Goal: Find contact information

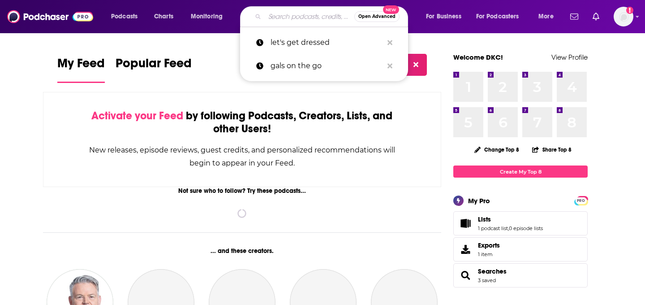
click at [307, 17] on input "Search podcasts, credits, & more..." at bounding box center [310, 16] width 90 height 14
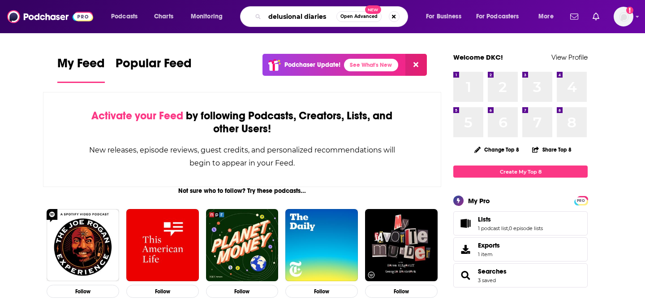
type input "delusional diaries"
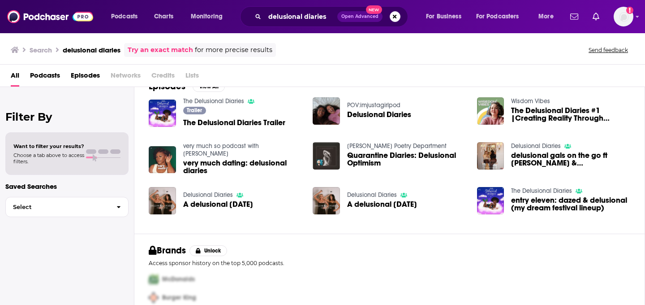
scroll to position [172, 0]
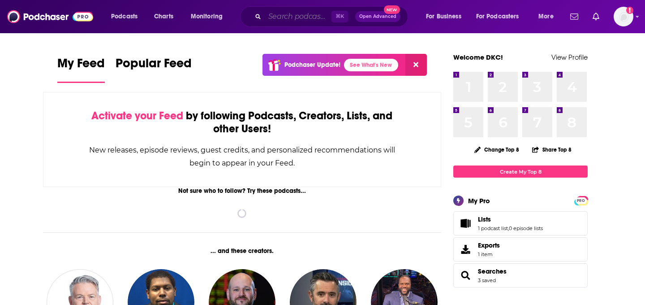
click at [312, 13] on input "Search podcasts, credits, & more..." at bounding box center [298, 16] width 67 height 14
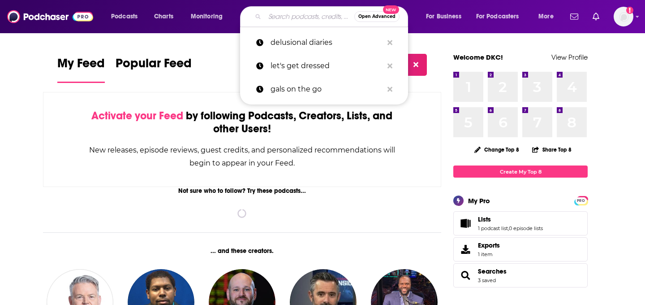
paste input "Delusional diaries podcast"
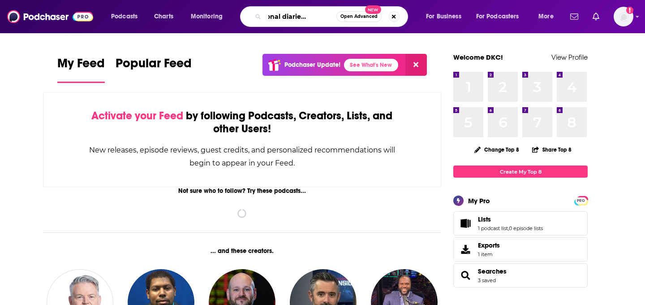
type input "Delusional diaries podcast"
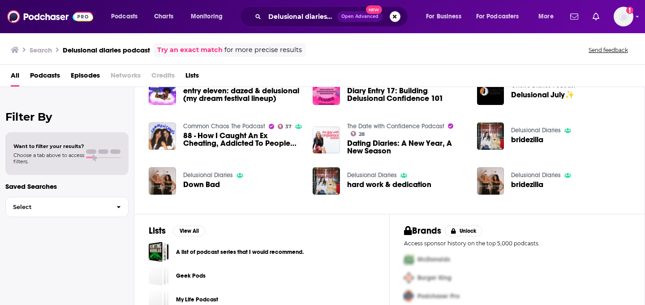
scroll to position [176, 0]
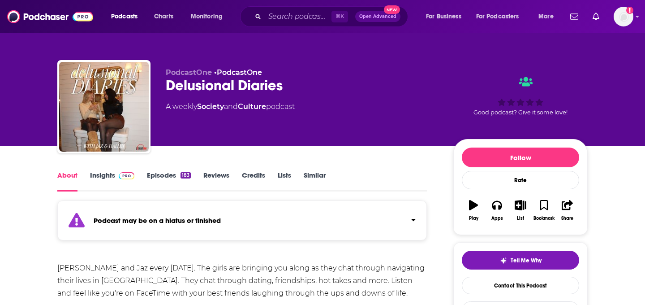
click at [315, 144] on div "PodcastOne • PodcastOne Delusional Diaries A weekly Society and Culture podcast…" at bounding box center [377, 108] width 422 height 81
click at [100, 178] on link "Insights" at bounding box center [112, 181] width 44 height 21
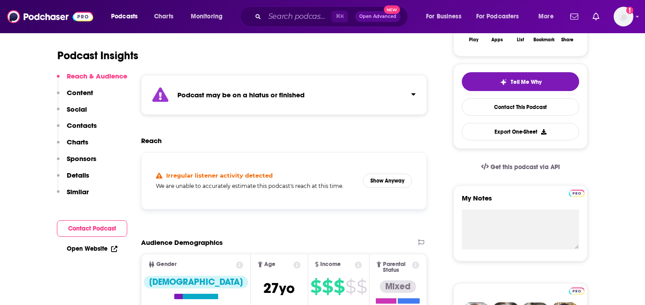
scroll to position [199, 0]
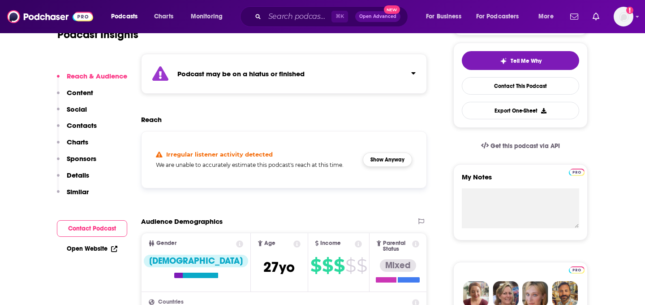
click at [396, 155] on button "Show Anyway" at bounding box center [387, 159] width 49 height 14
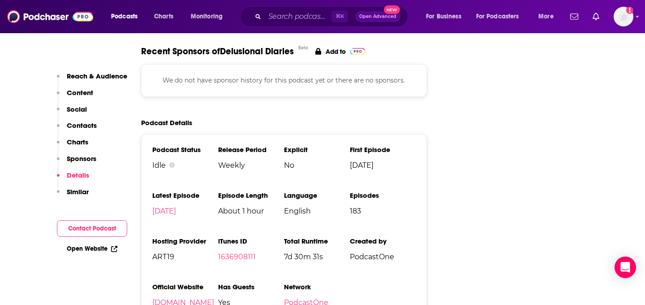
scroll to position [1266, 0]
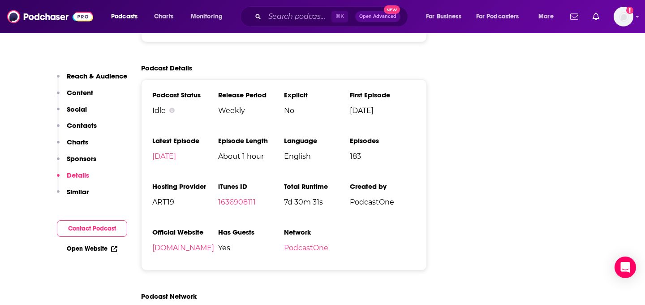
click at [85, 129] on p "Contacts" at bounding box center [82, 125] width 30 height 9
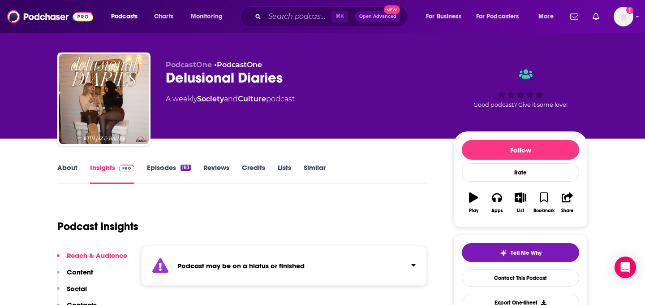
scroll to position [0, 0]
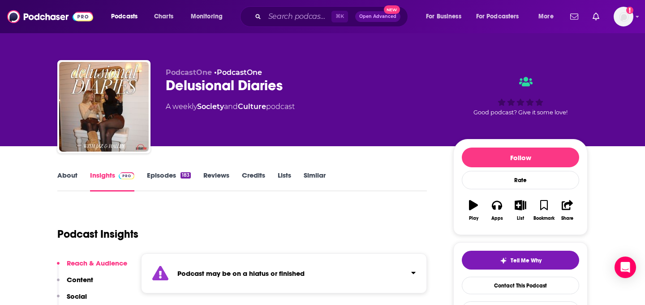
click at [73, 174] on link "About" at bounding box center [67, 181] width 20 height 21
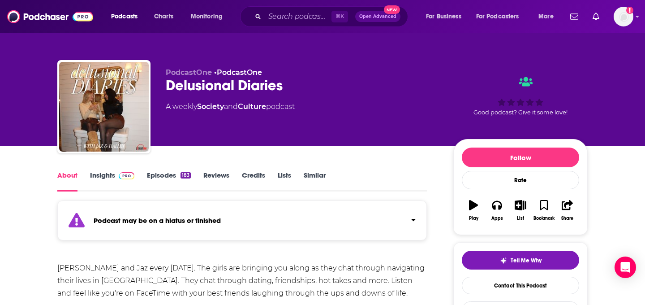
click at [108, 174] on link "Insights" at bounding box center [112, 181] width 44 height 21
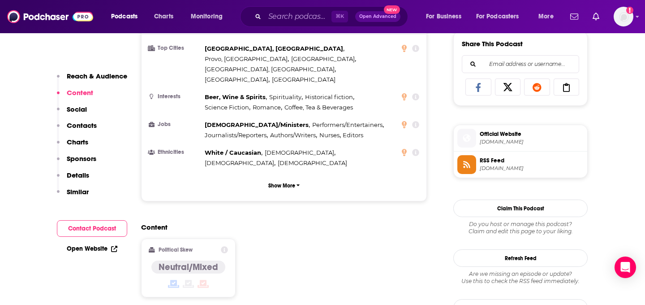
scroll to position [152, 0]
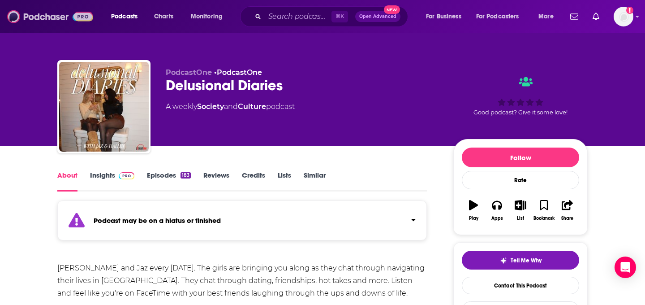
click at [44, 20] on img at bounding box center [50, 16] width 86 height 17
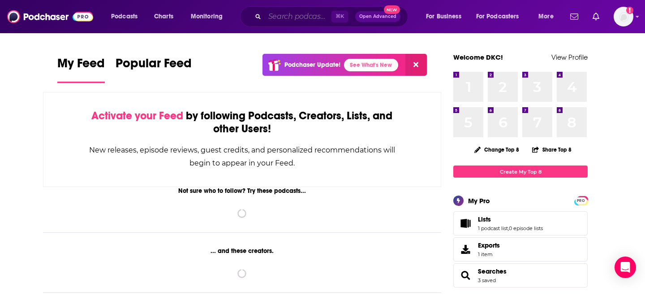
click at [307, 18] on input "Search podcasts, credits, & more..." at bounding box center [298, 16] width 67 height 14
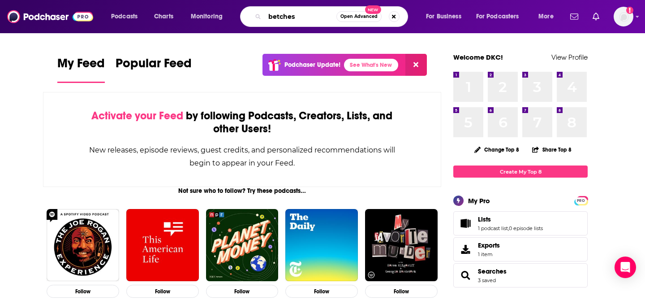
type input "betches"
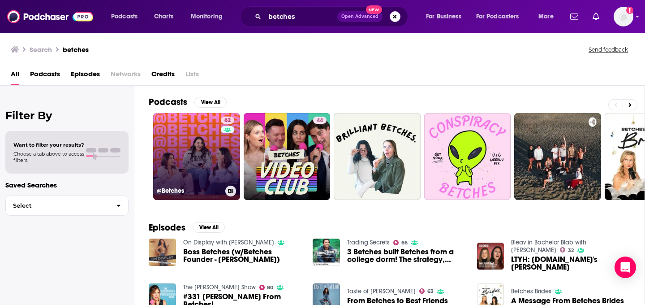
click at [204, 169] on link "62 @Betches" at bounding box center [196, 156] width 87 height 87
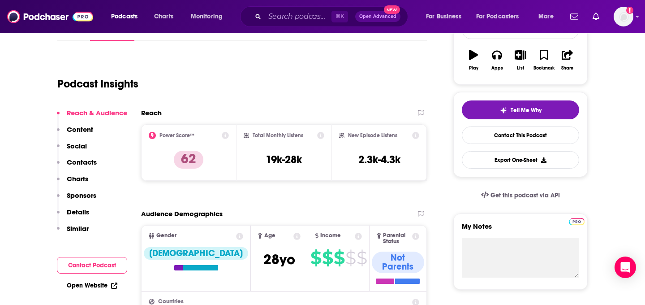
click at [74, 129] on p "Content" at bounding box center [80, 129] width 26 height 9
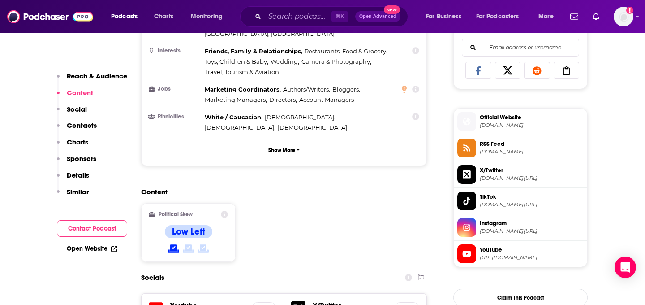
click at [87, 125] on p "Contacts" at bounding box center [82, 125] width 30 height 9
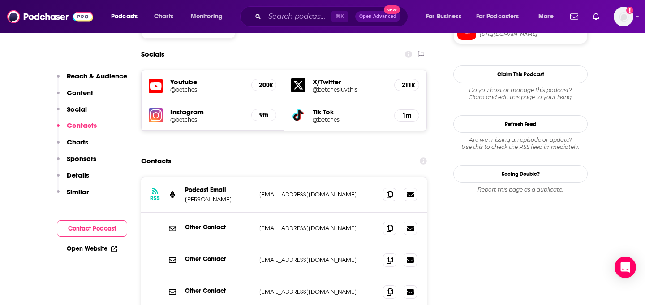
scroll to position [805, 0]
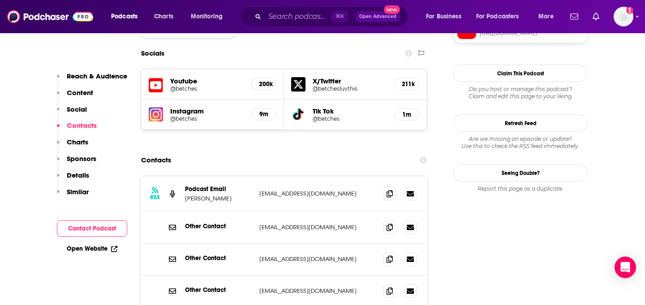
copy p "Bryan Russel Smith"
drag, startPoint x: 185, startPoint y: 138, endPoint x: 239, endPoint y: 138, distance: 53.8
click at [239, 194] on p "Bryan Russel Smith" at bounding box center [218, 198] width 67 height 8
drag, startPoint x: 249, startPoint y: 130, endPoint x: 328, endPoint y: 129, distance: 79.3
click at [0, 0] on div "Podcast Email Bryan Russel Smith podcast@betches.com podcast@betches.com" at bounding box center [0, 0] width 0 height 0
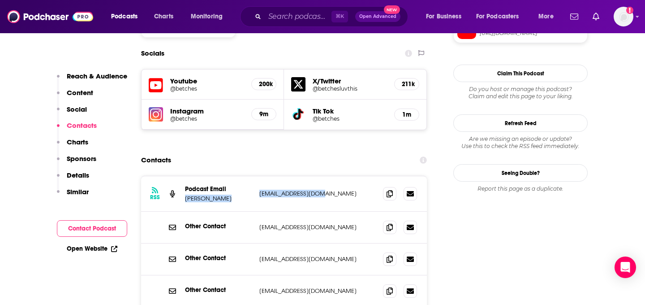
click at [307, 190] on p "podcast@betches.com" at bounding box center [317, 194] width 117 height 8
click at [272, 22] on input "Search podcasts, credits, & more..." at bounding box center [298, 16] width 67 height 14
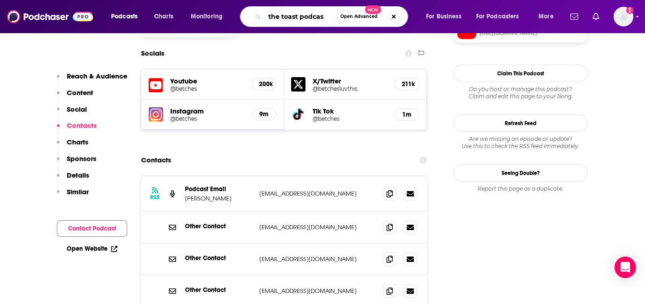
type input "the toast podcast"
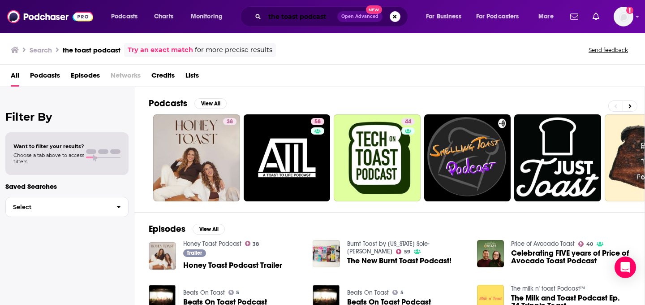
click at [281, 18] on input "the toast podcast" at bounding box center [301, 16] width 73 height 14
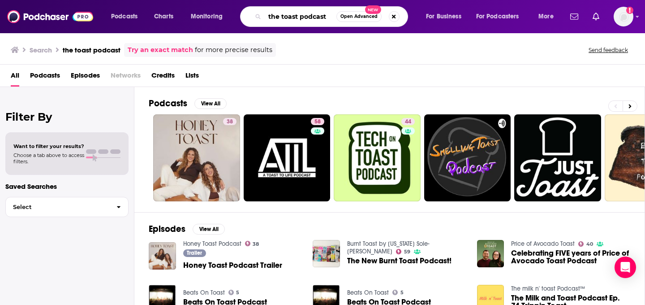
drag, startPoint x: 300, startPoint y: 18, endPoint x: 373, endPoint y: 21, distance: 73.1
click at [373, 21] on div "the toast podcast Open Advanced New" at bounding box center [324, 16] width 168 height 21
type input "the toast"
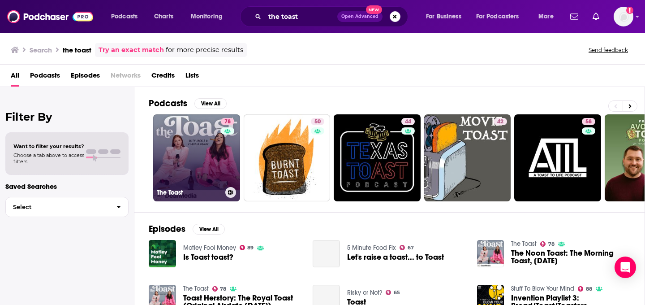
click at [183, 124] on link "78 The Toast" at bounding box center [196, 157] width 87 height 87
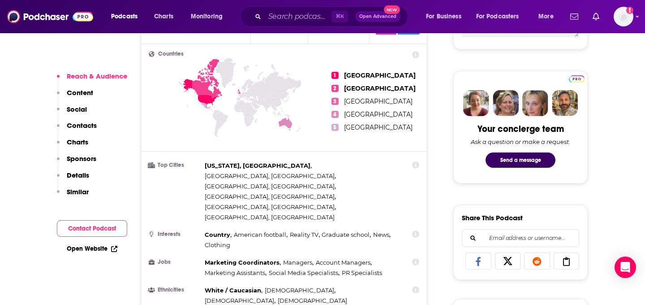
scroll to position [400, 0]
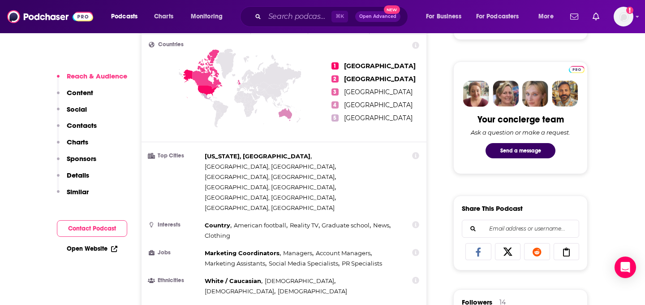
click at [83, 120] on button "Social" at bounding box center [72, 113] width 30 height 17
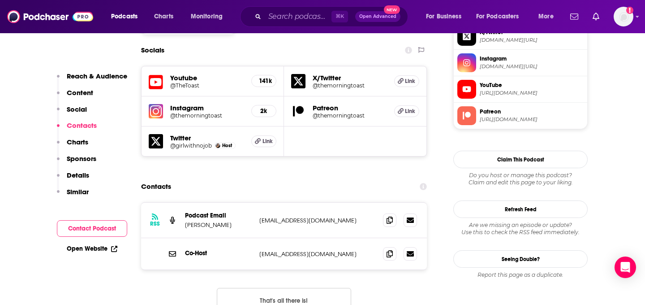
scroll to position [792, 0]
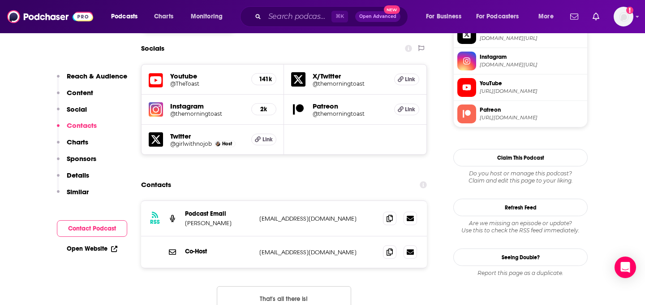
copy p "Dominique Sachse"
drag, startPoint x: 186, startPoint y: 167, endPoint x: 242, endPoint y: 167, distance: 56.5
click at [242, 219] on p "Dominique Sachse" at bounding box center [218, 223] width 67 height 8
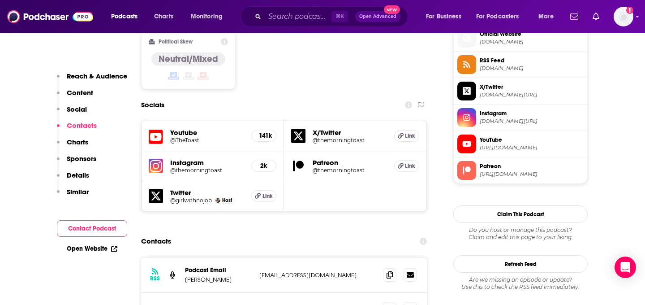
click at [90, 76] on p "Reach & Audience" at bounding box center [97, 76] width 60 height 9
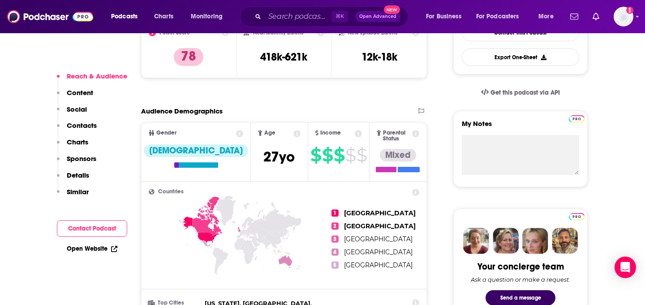
scroll to position [260, 0]
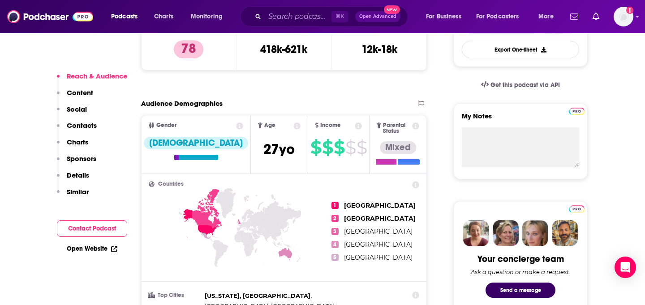
click at [90, 122] on p "Contacts" at bounding box center [82, 125] width 30 height 9
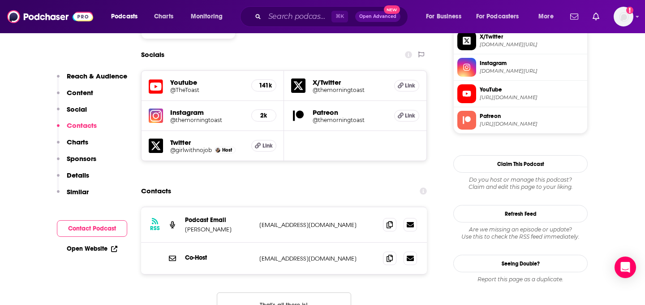
scroll to position [790, 0]
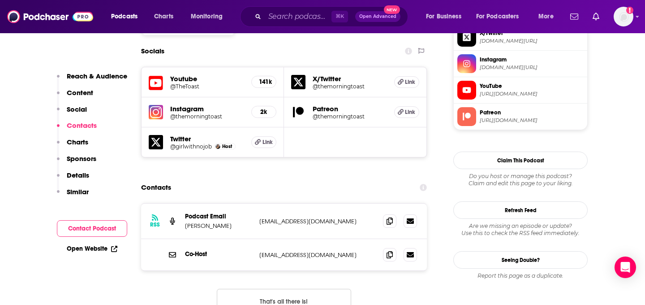
click at [189, 236] on div "RSS Podcast Email Dominique Sachse production@dearmedia.com production@dearmedi…" at bounding box center [284, 265] width 286 height 124
drag, startPoint x: 186, startPoint y: 162, endPoint x: 350, endPoint y: 168, distance: 164.6
click at [0, 0] on div "Podcast Email Dominique Sachse production@dearmedia.com production@dearmedia.com" at bounding box center [0, 0] width 0 height 0
copy div "Podcast Email Dominique Sachse production@dearmedia.com"
